Goal: Find specific page/section: Find specific page/section

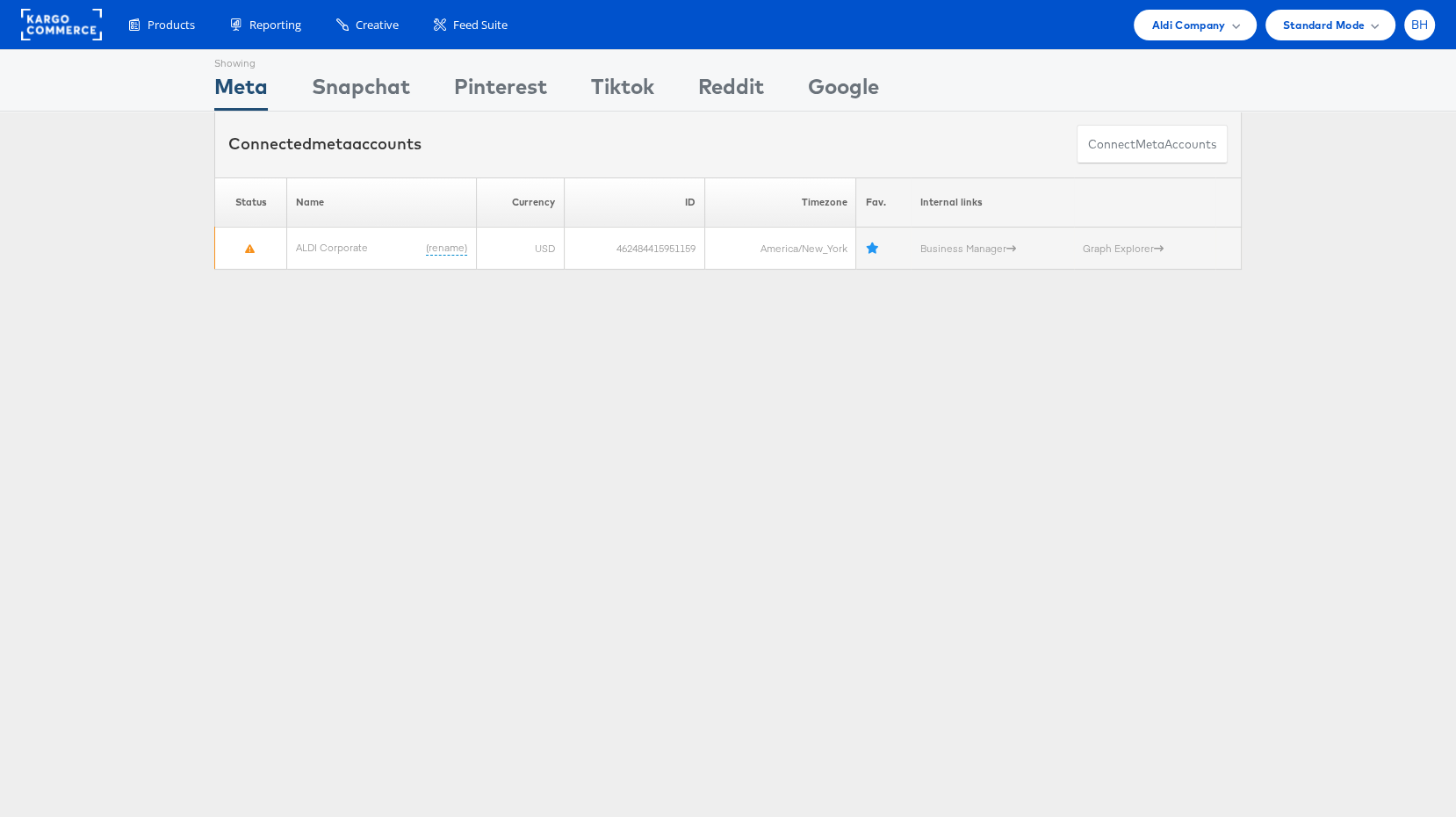
click at [1426, 12] on div "BH" at bounding box center [1419, 25] width 31 height 31
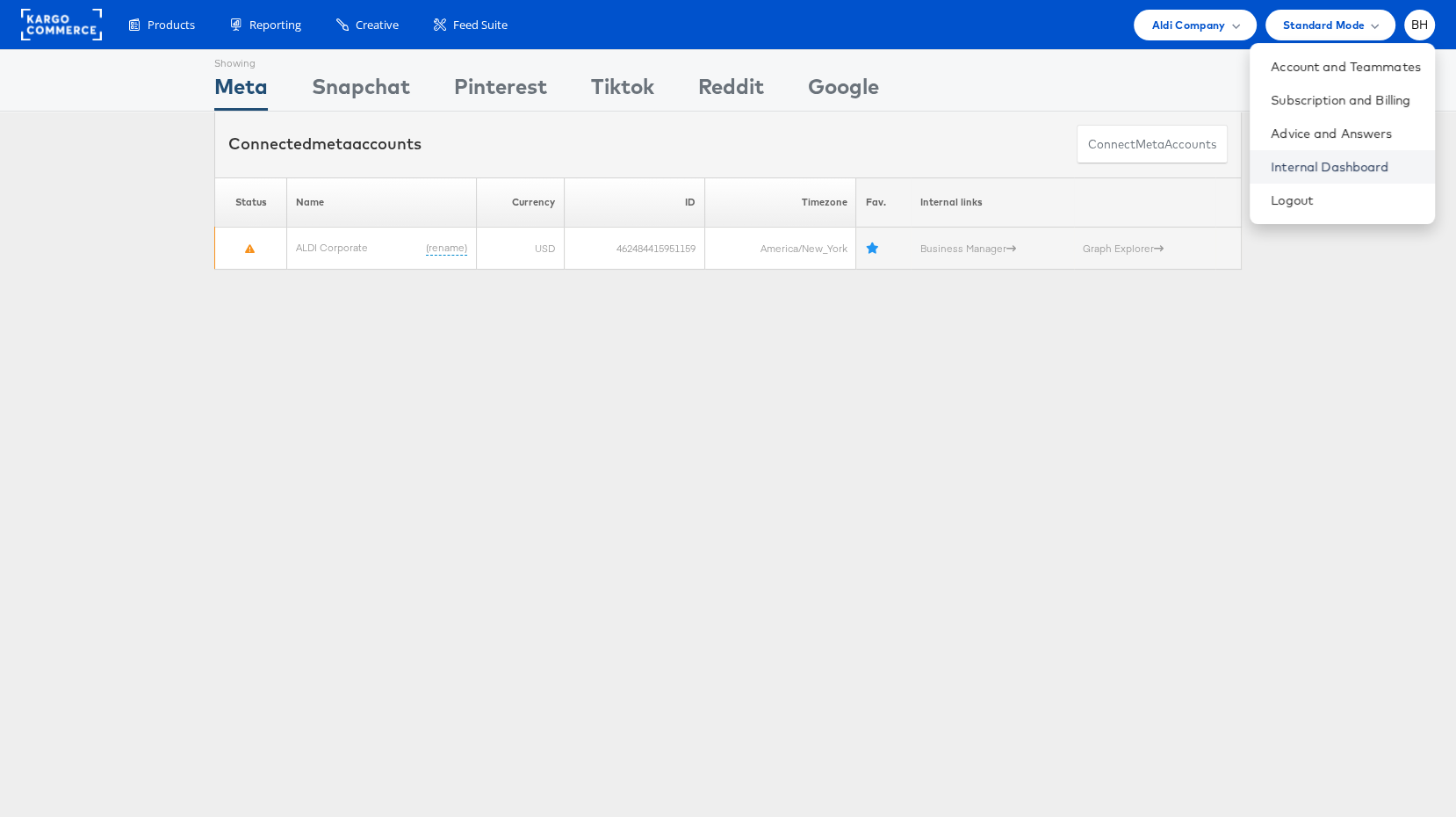
click at [1332, 164] on link "Internal Dashboard" at bounding box center [1345, 167] width 150 height 18
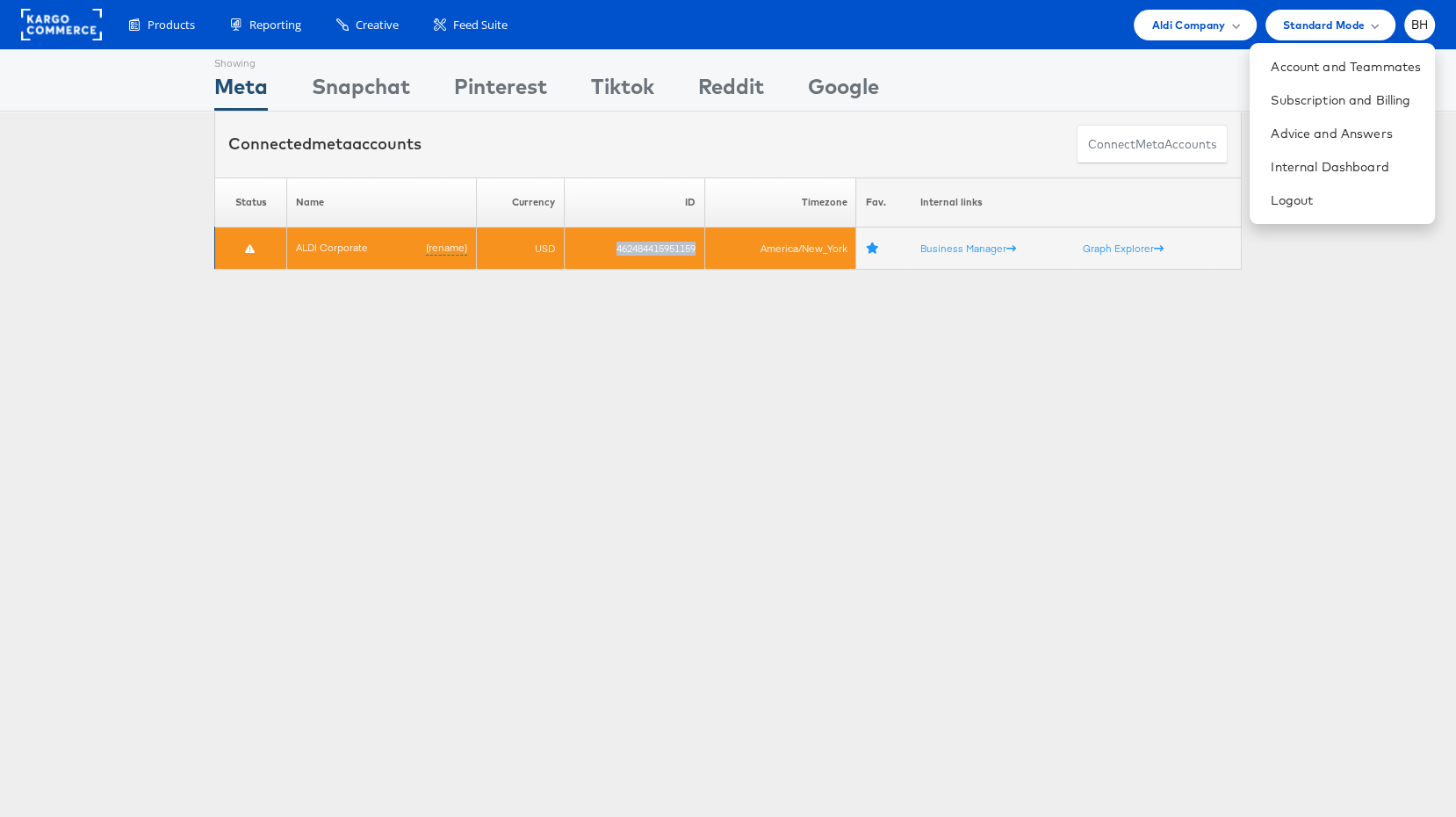
drag, startPoint x: 702, startPoint y: 242, endPoint x: 604, endPoint y: 242, distance: 98.0
click at [604, 242] on td "462484415951159" at bounding box center [634, 249] width 140 height 42
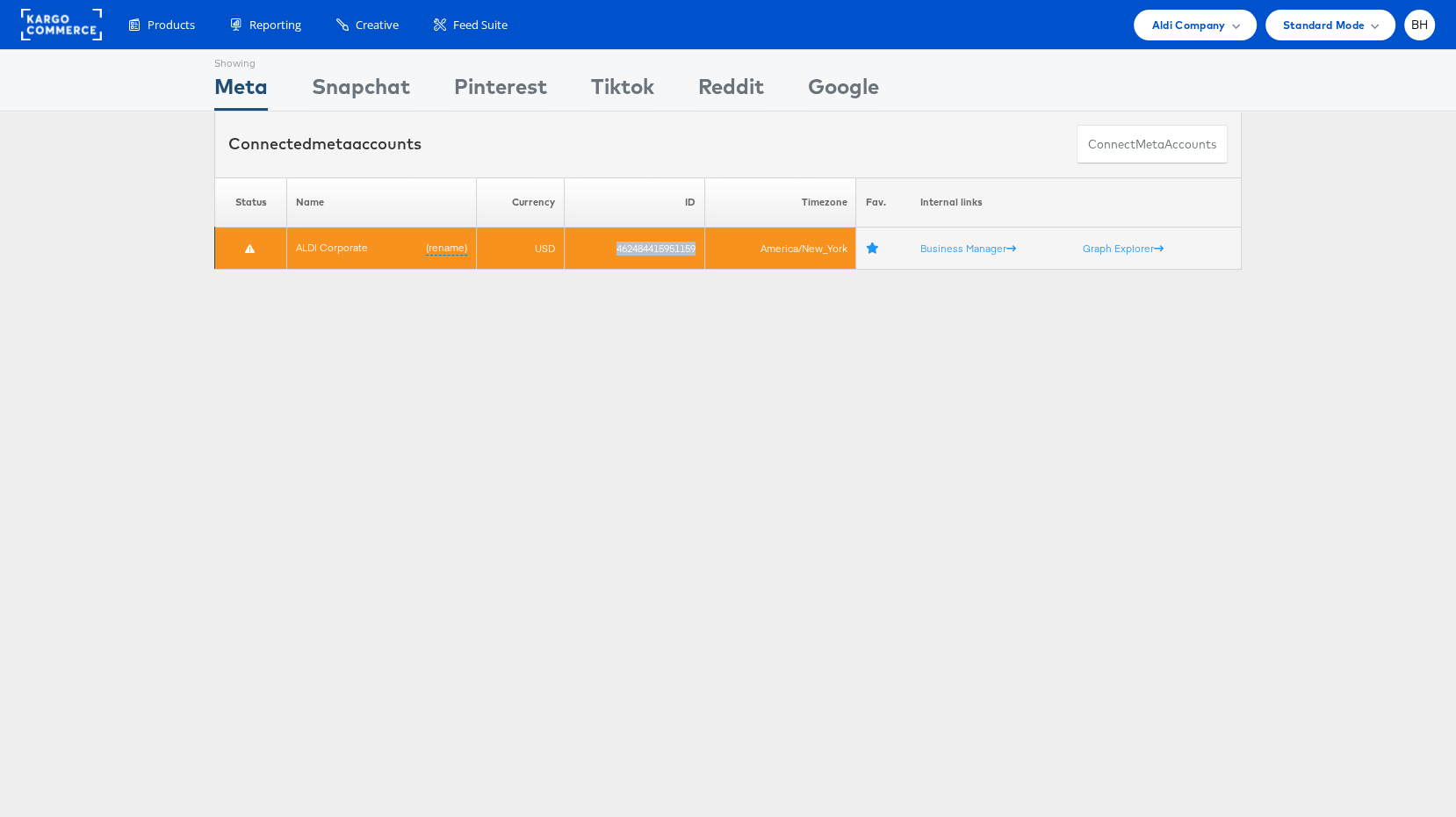
copy td "462484415951159"
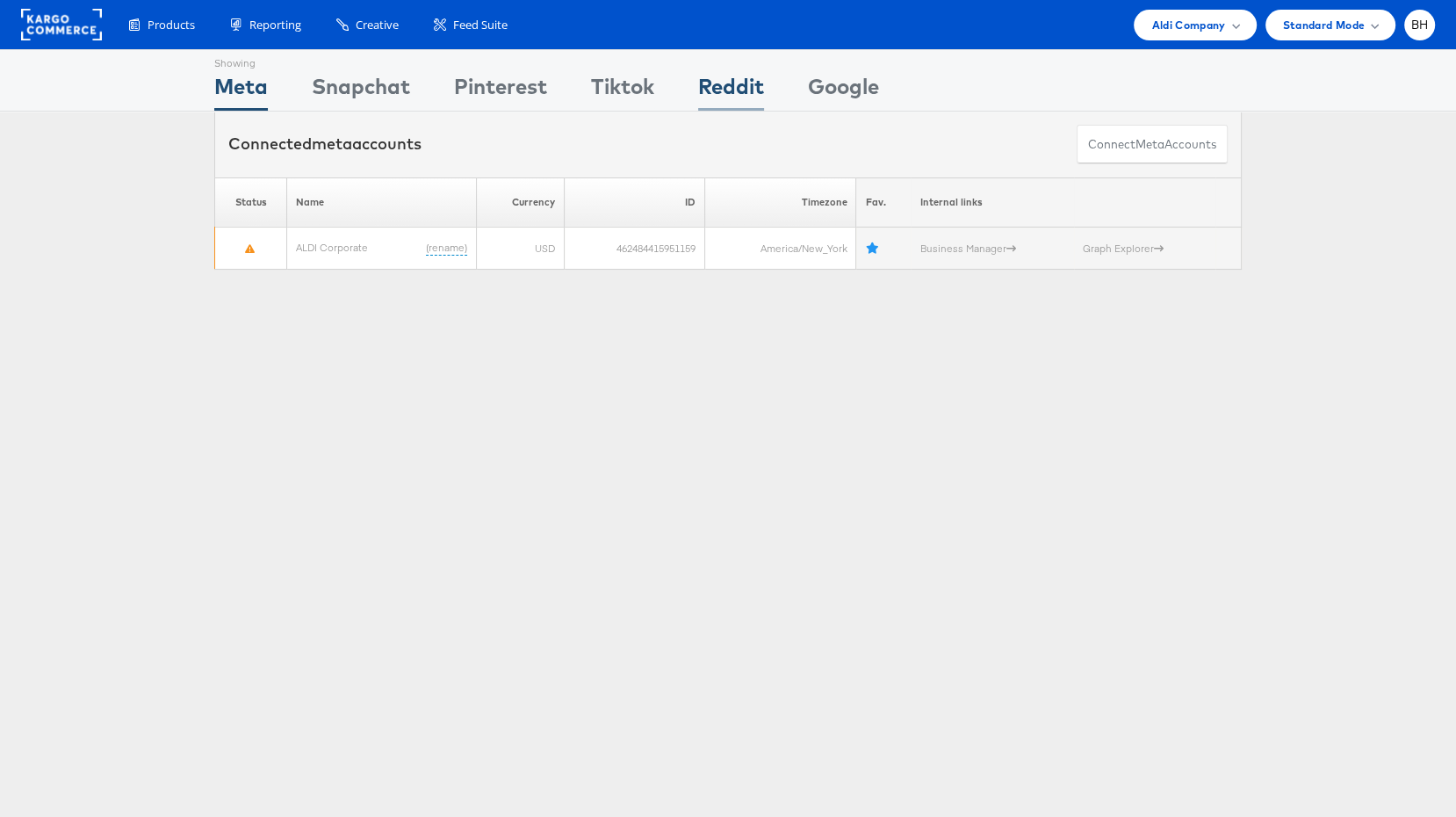
click at [740, 78] on div "Reddit" at bounding box center [730, 91] width 66 height 40
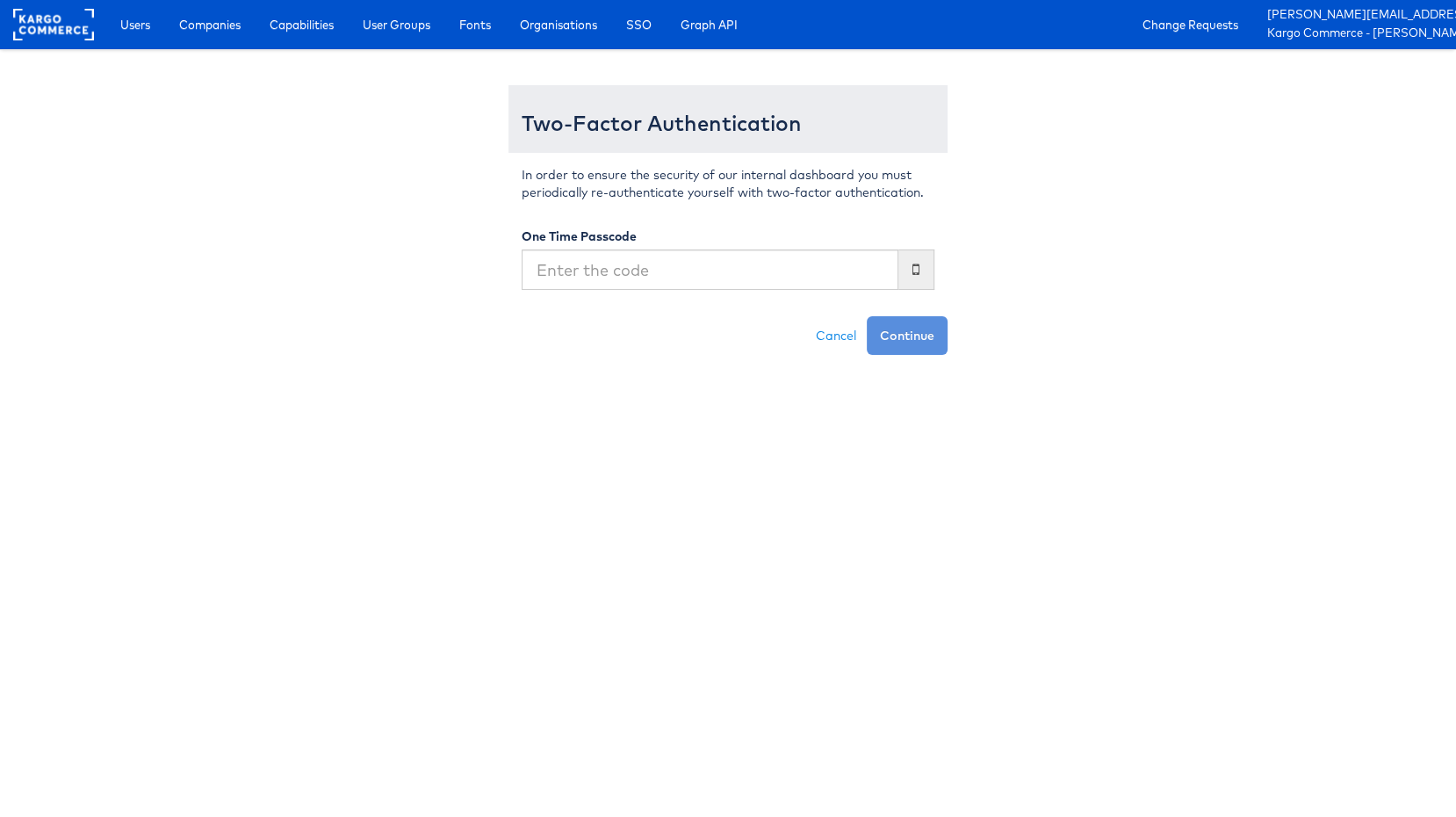
type input "707927"
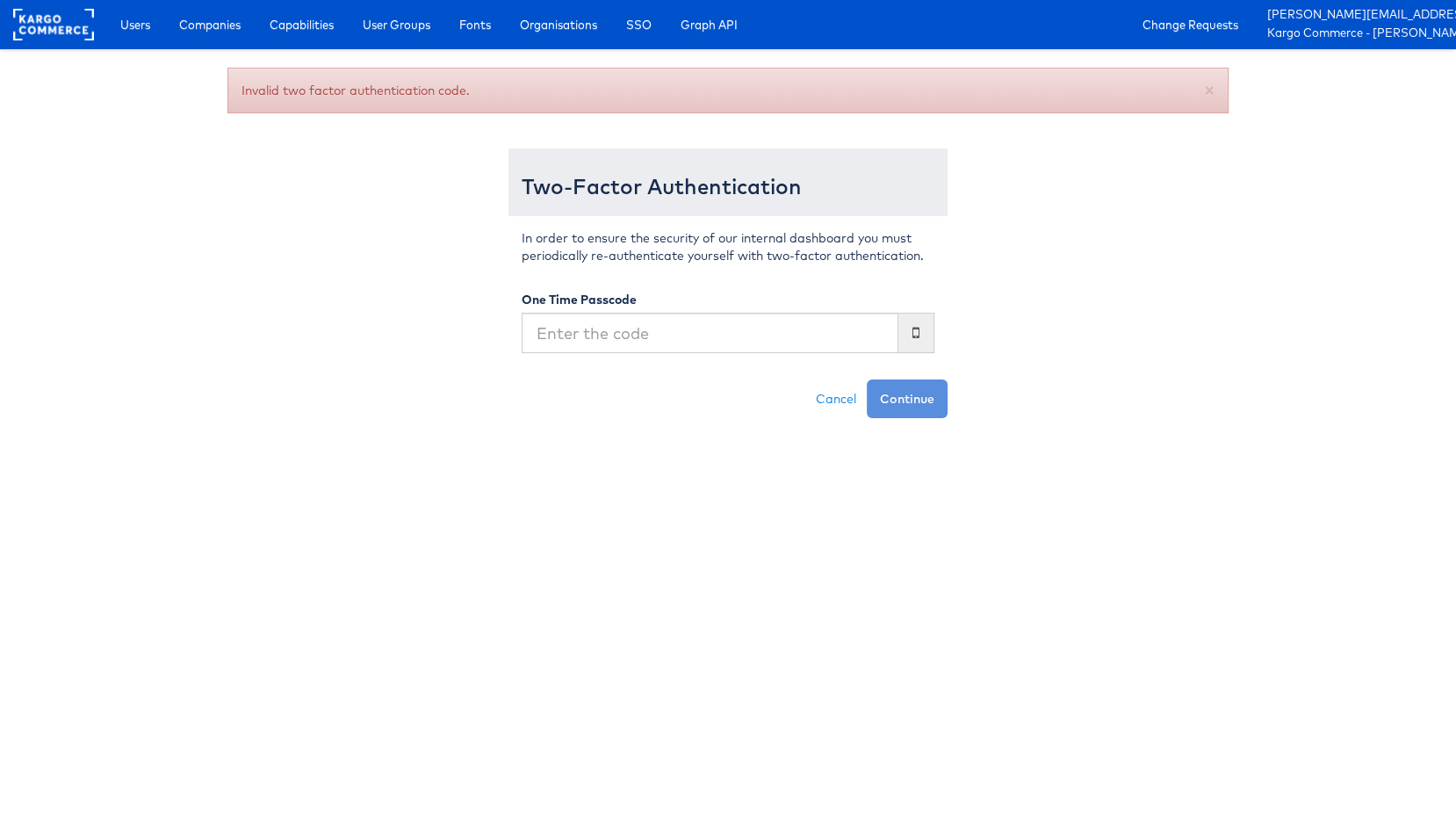
type input "707927"
click at [799, 418] on html "Users Companies Capabilities User Groups Fonts Organisations SSO Graph API Chan…" at bounding box center [728, 209] width 1456 height 418
click at [764, 348] on input "text" at bounding box center [710, 333] width 377 height 41
click at [0, 418] on com-1password-button at bounding box center [0, 418] width 0 height 0
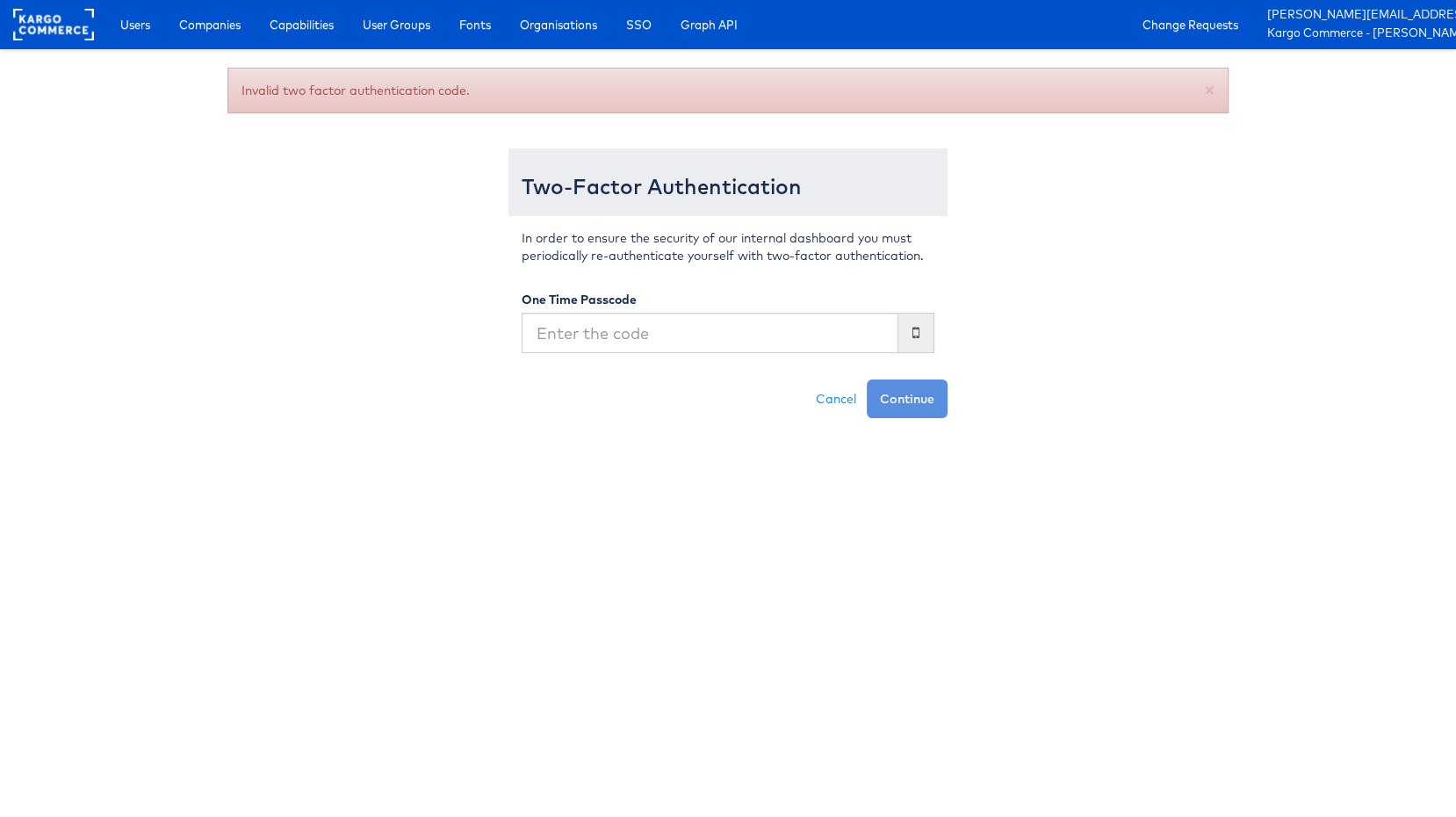
click at [1146, 385] on div "Invalid two factor authentication code. × Two-Factor Authentication In order to…" at bounding box center [728, 243] width 1027 height 351
click at [669, 345] on input "text" at bounding box center [710, 333] width 377 height 41
paste input "230859"
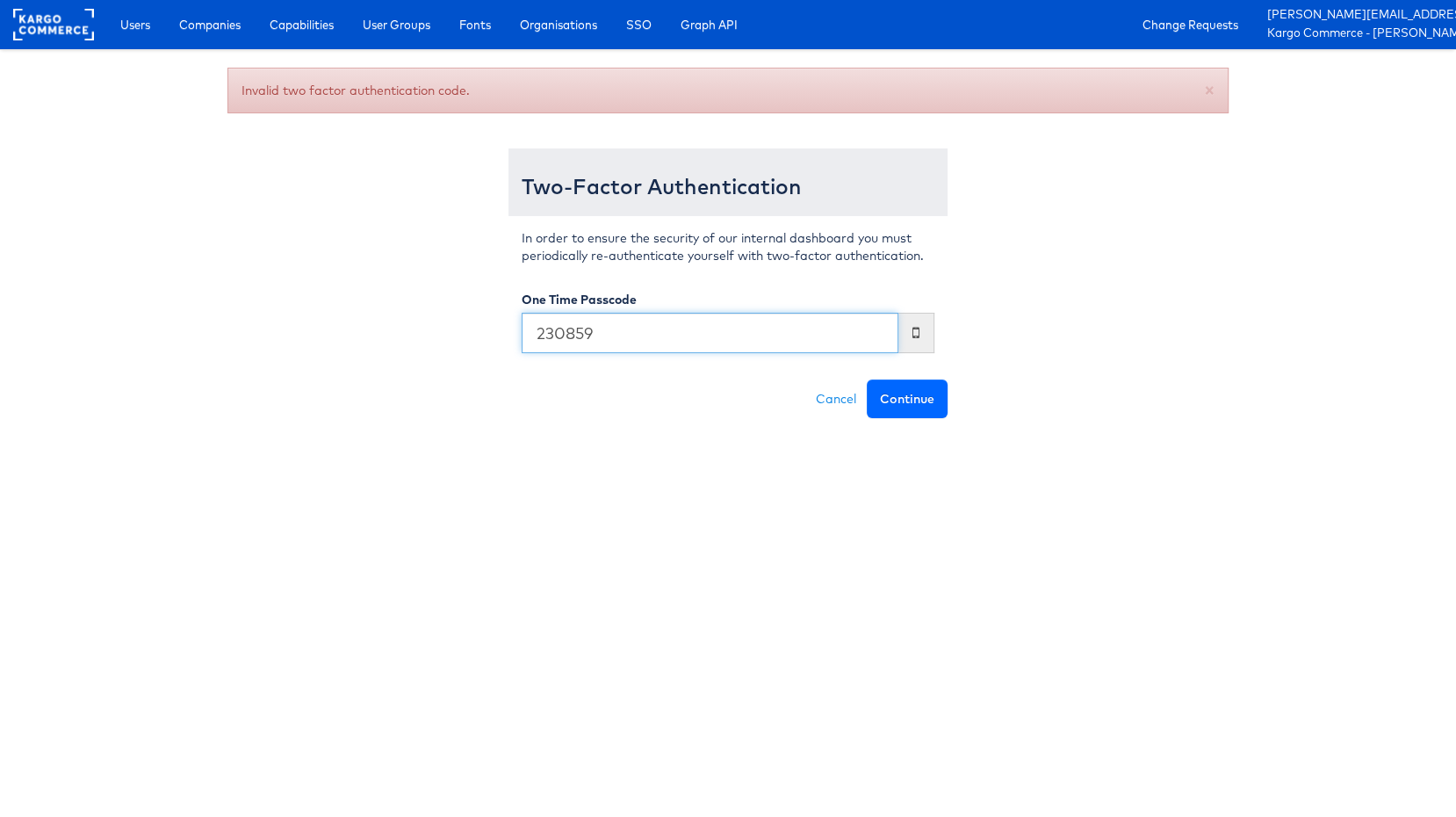
type input "230859"
click at [911, 399] on button "Continue" at bounding box center [907, 399] width 81 height 39
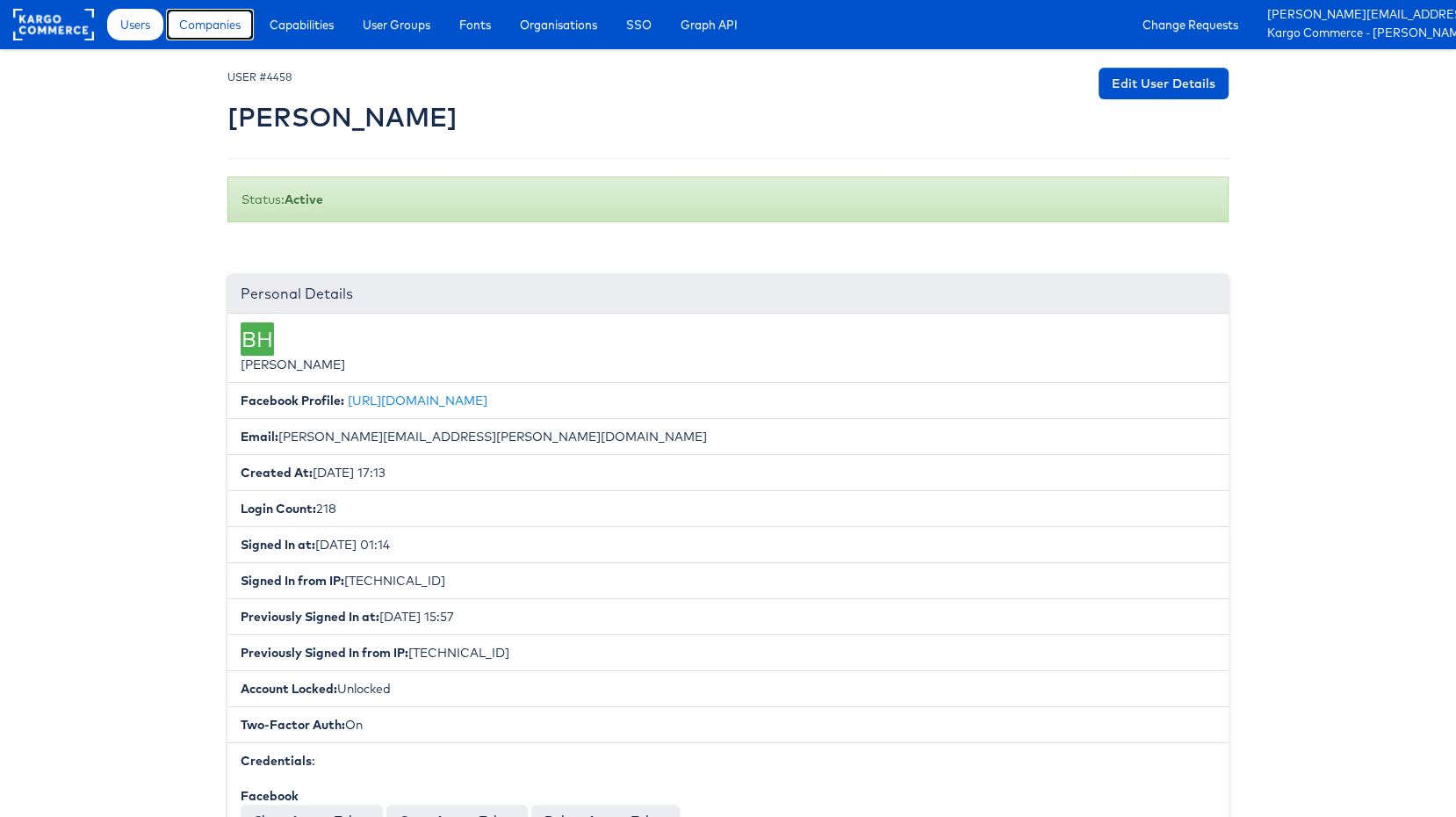
click at [246, 38] on link "Companies" at bounding box center [210, 25] width 88 height 32
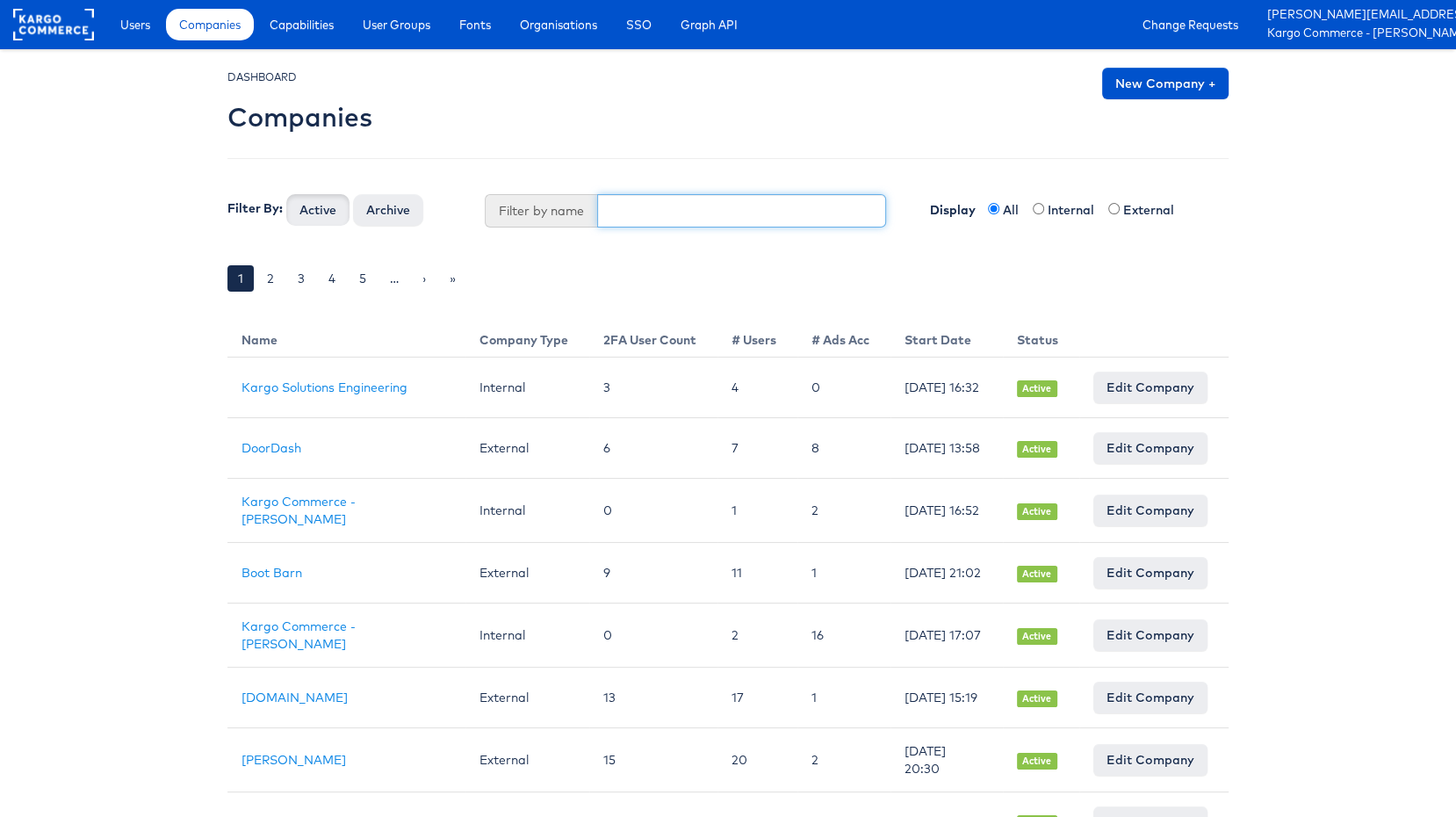
click at [647, 196] on input "text" at bounding box center [742, 211] width 290 height 33
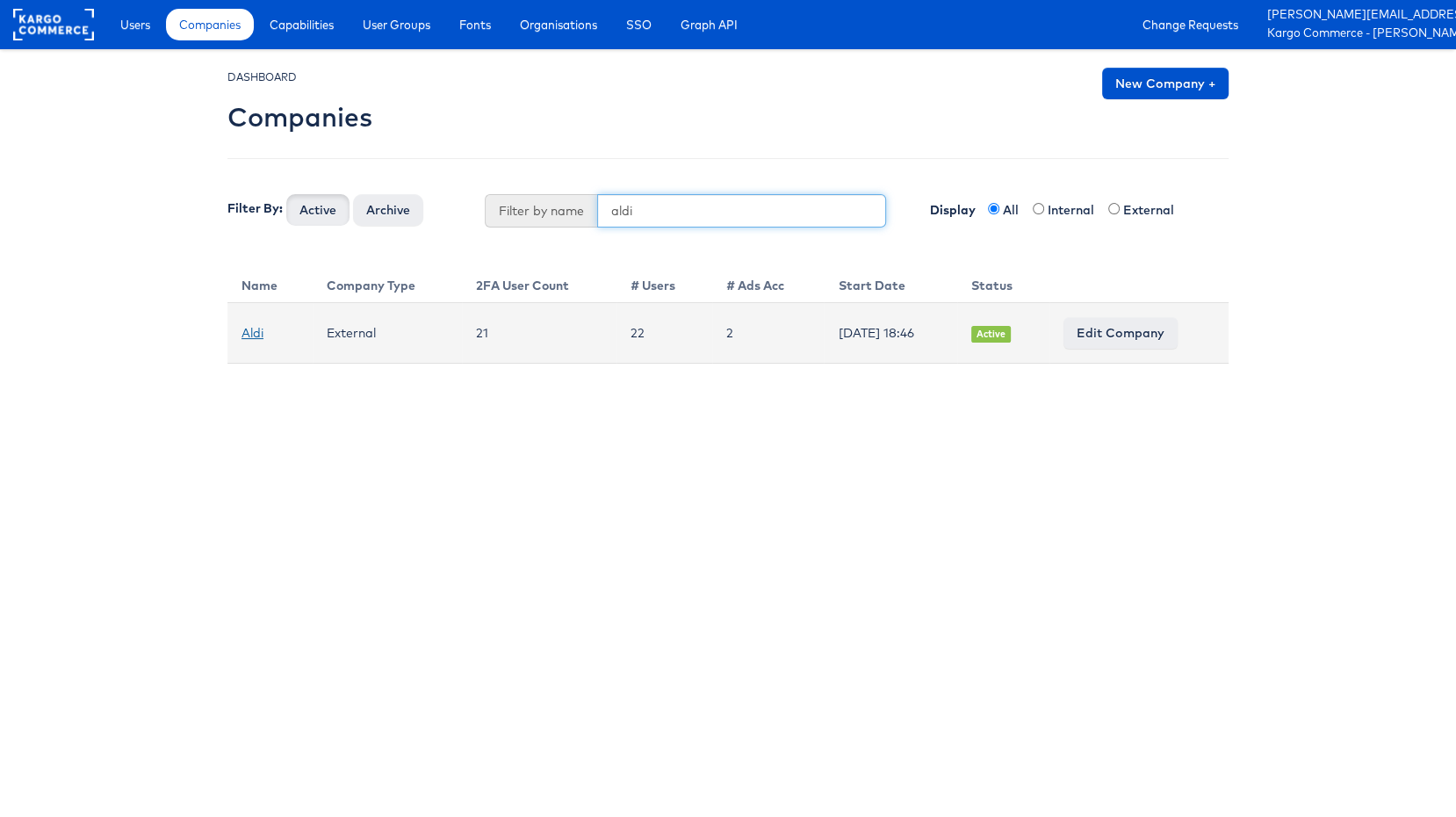
type input "aldi"
click at [246, 326] on link "Aldi" at bounding box center [252, 333] width 22 height 16
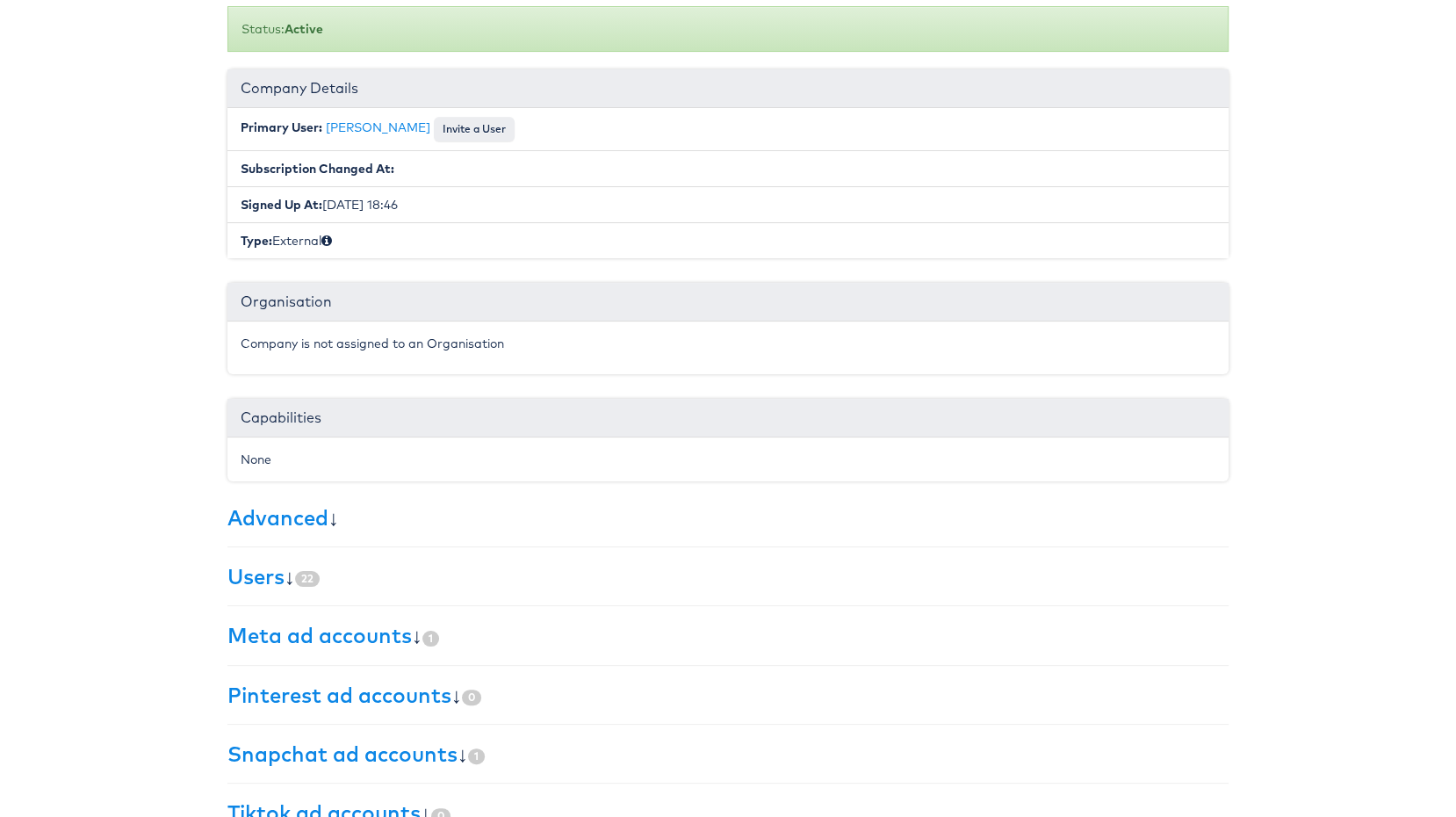
scroll to position [206, 0]
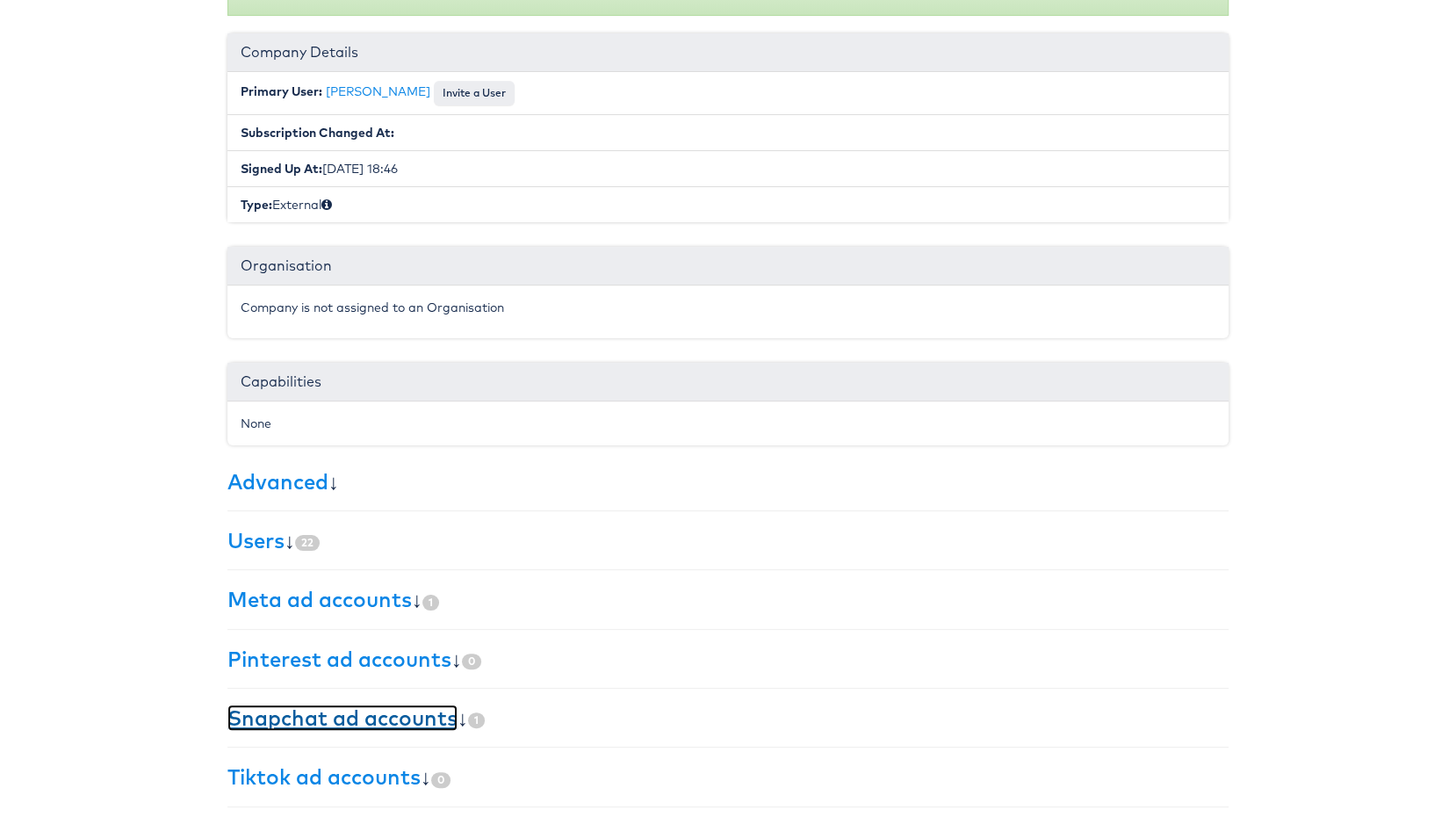
click at [315, 707] on link "Snapchat ad accounts" at bounding box center [342, 717] width 230 height 26
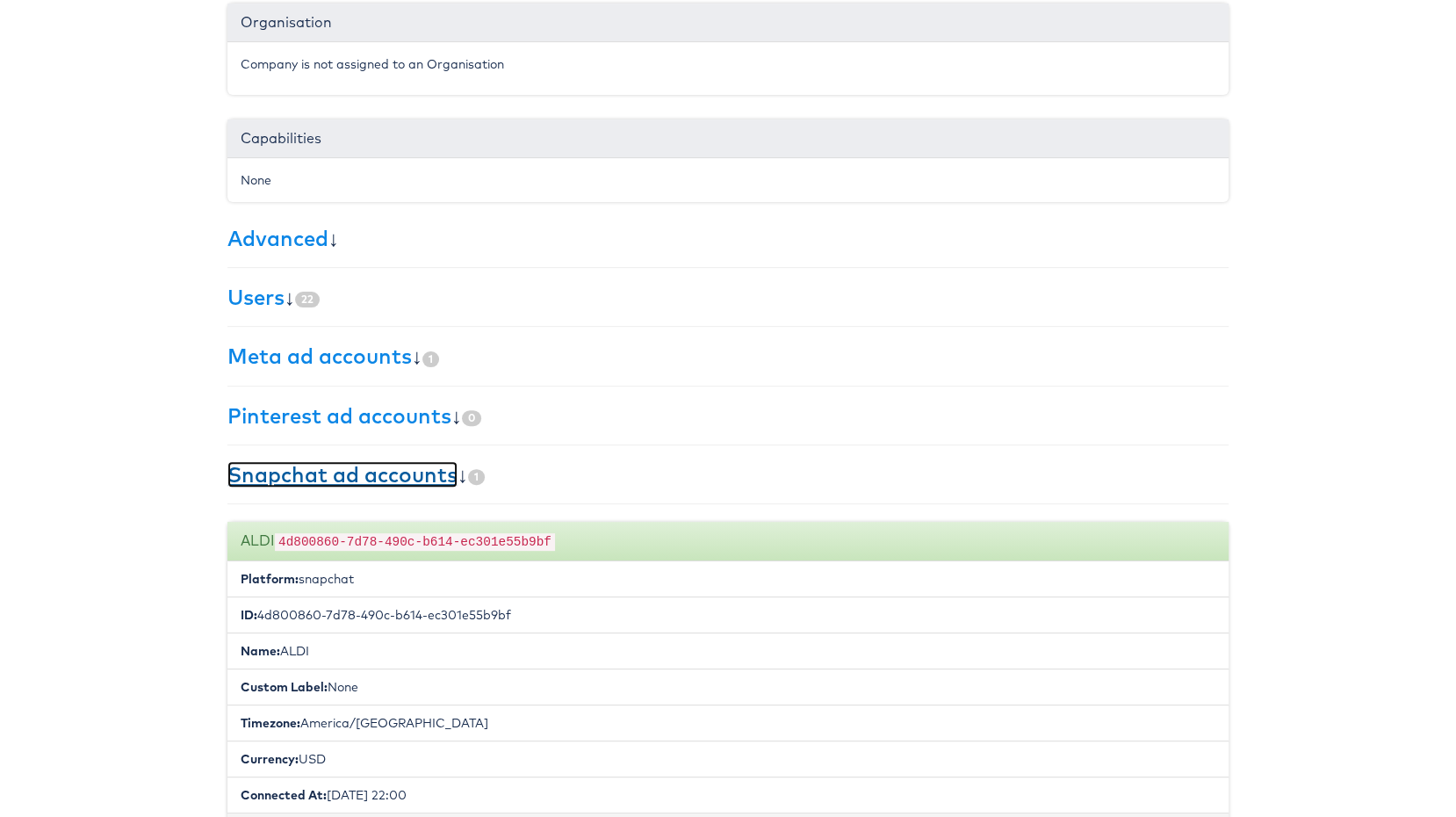
scroll to position [434, 0]
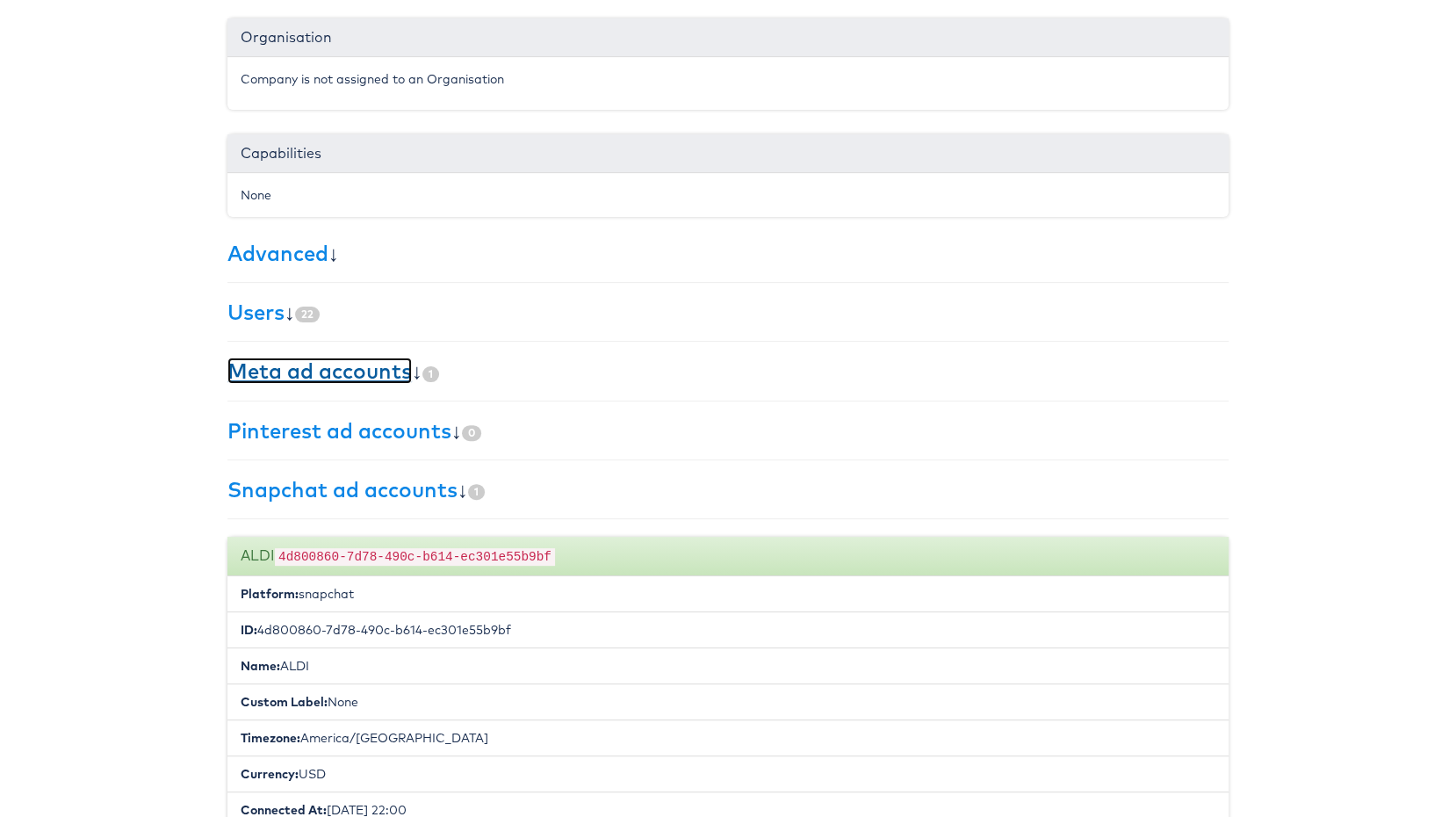
click at [325, 378] on link "Meta ad accounts" at bounding box center [319, 371] width 184 height 26
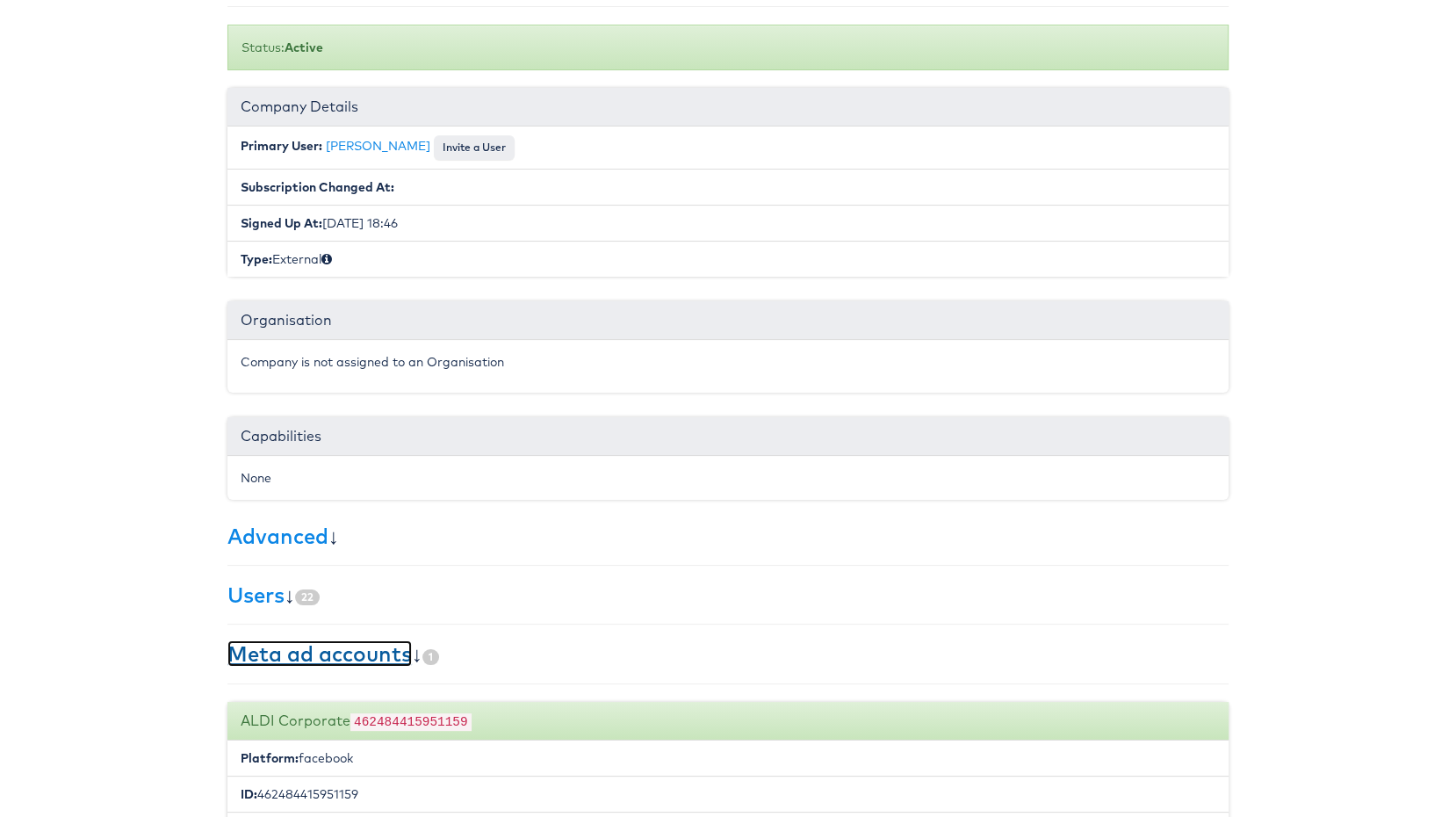
scroll to position [0, 0]
